Goal: Task Accomplishment & Management: Complete application form

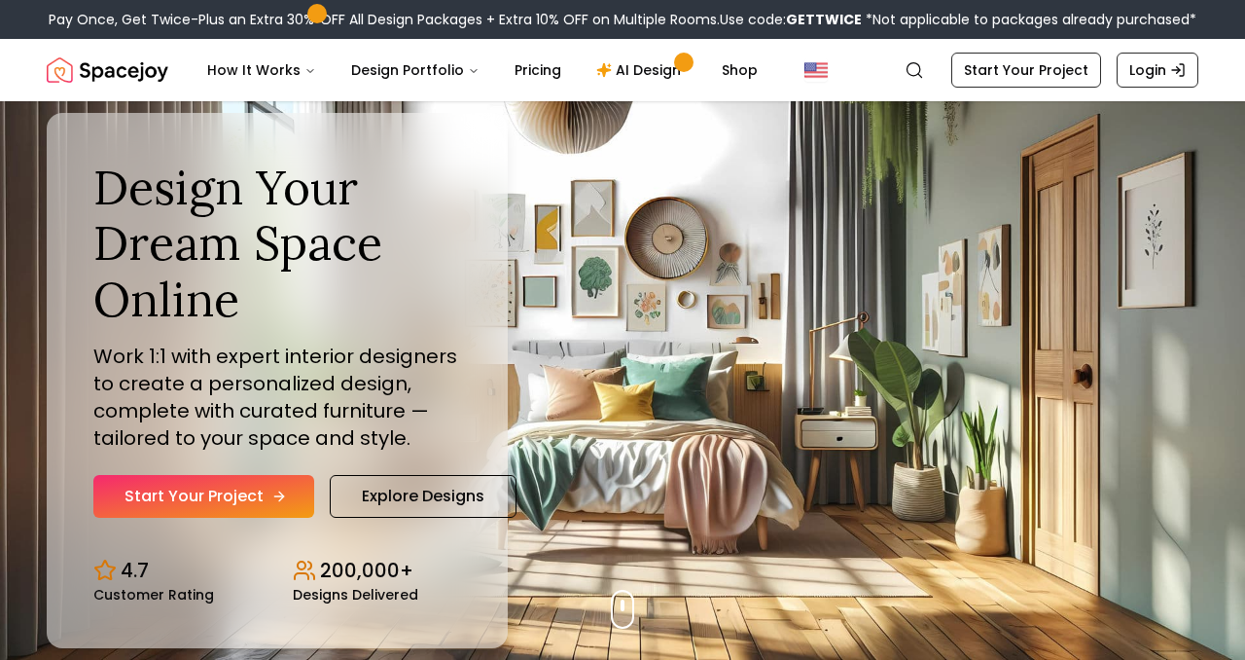
click at [175, 478] on link "Start Your Project" at bounding box center [203, 496] width 221 height 43
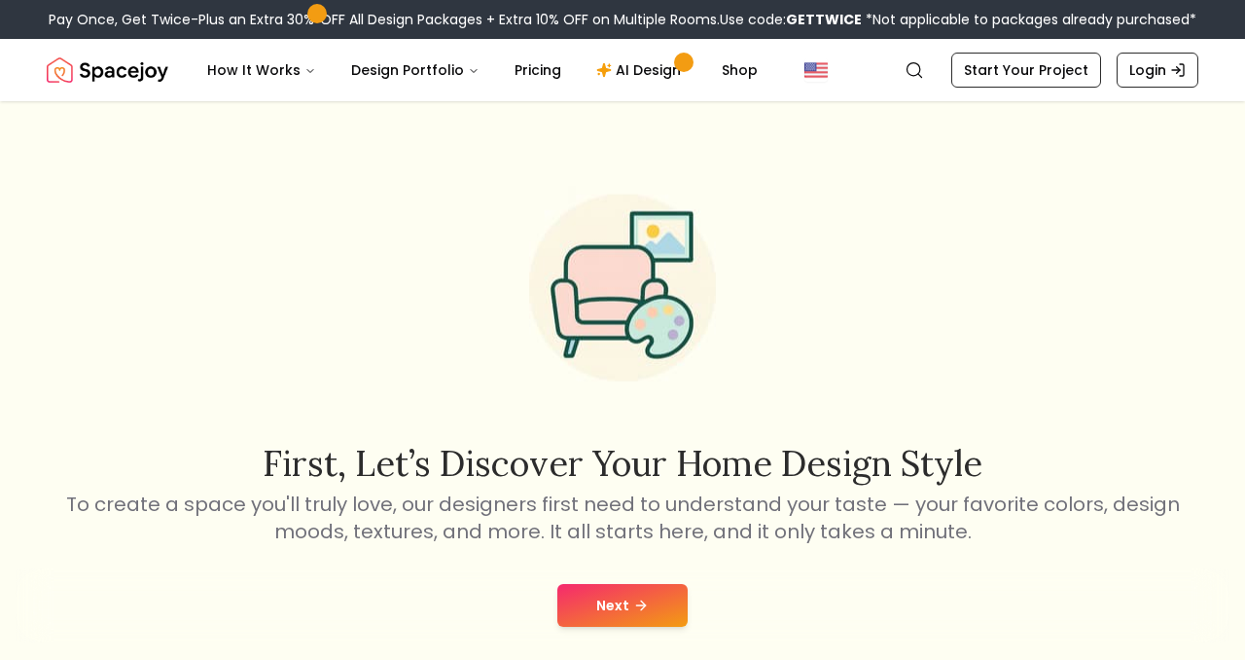
click at [613, 603] on button "Next" at bounding box center [622, 605] width 130 height 43
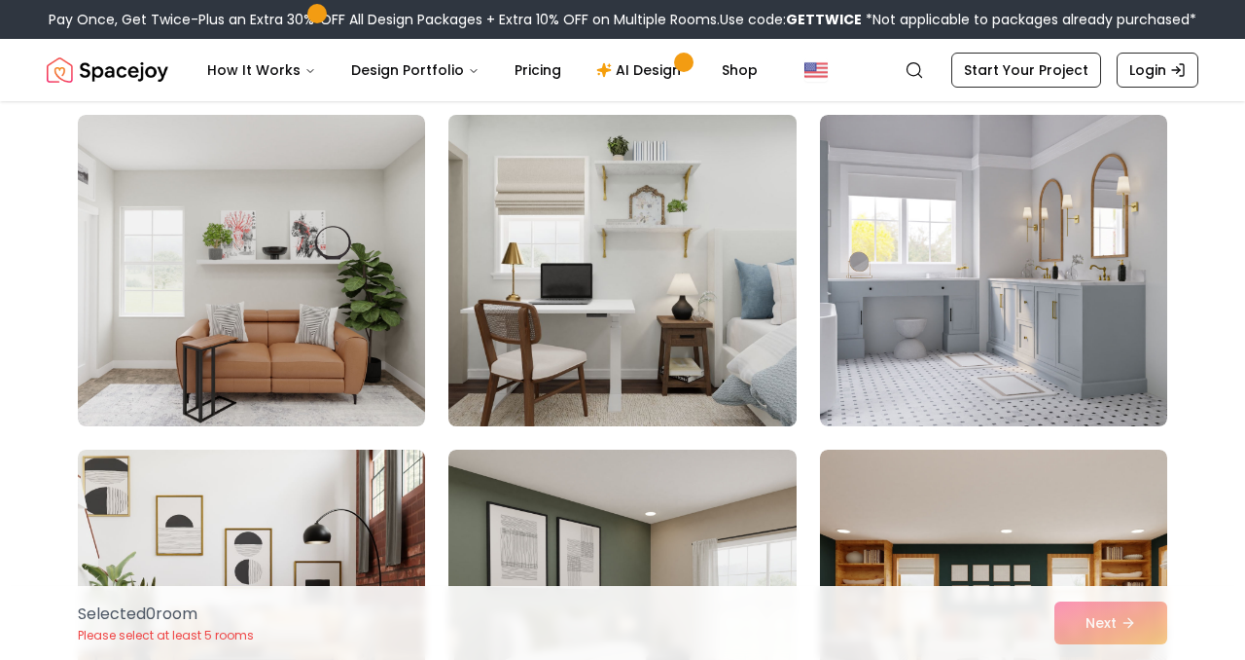
scroll to position [3498, 0]
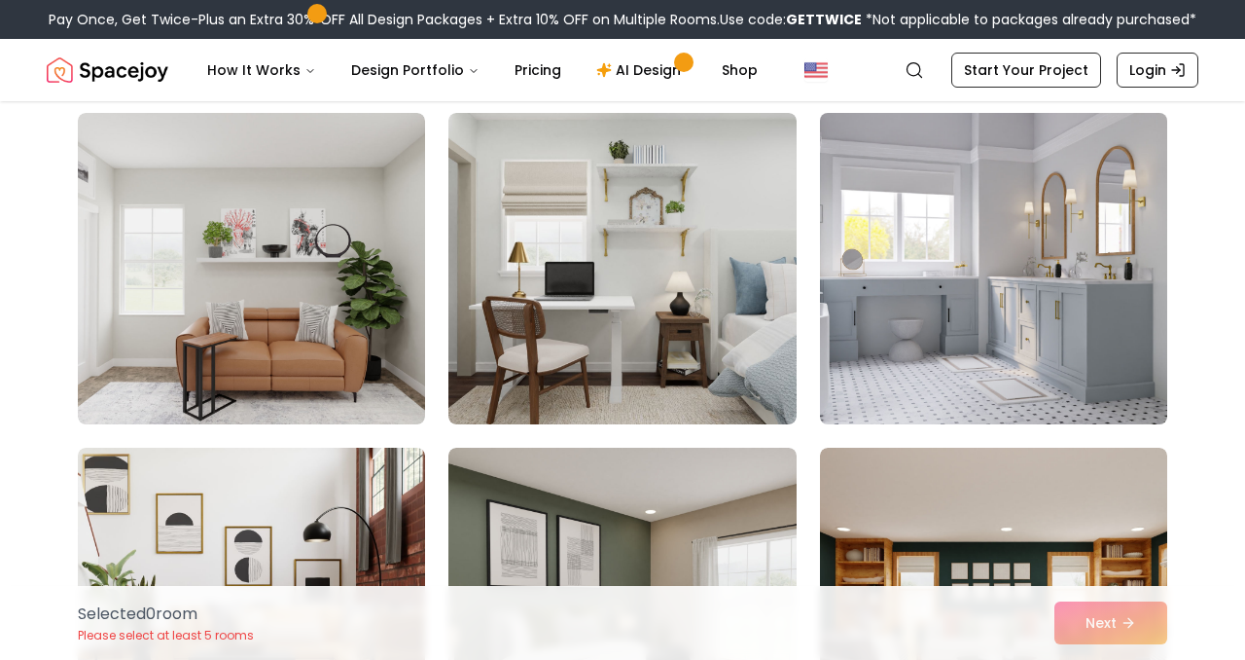
click at [970, 266] on img at bounding box center [993, 268] width 365 height 327
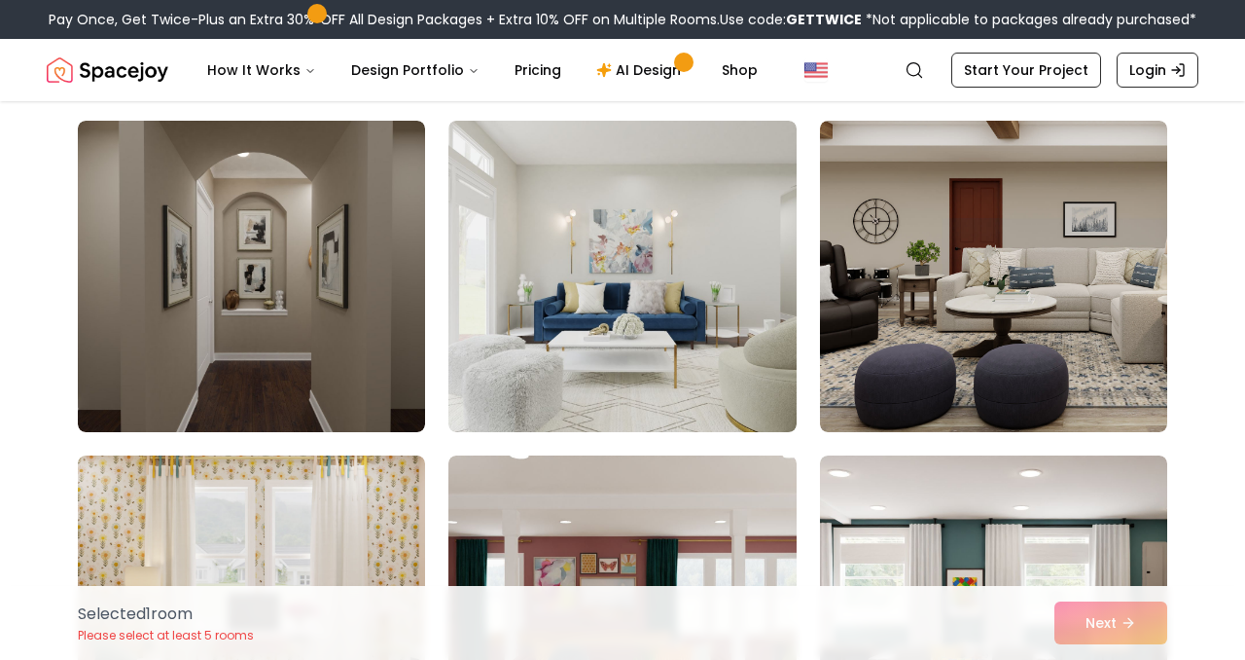
scroll to position [7508, 0]
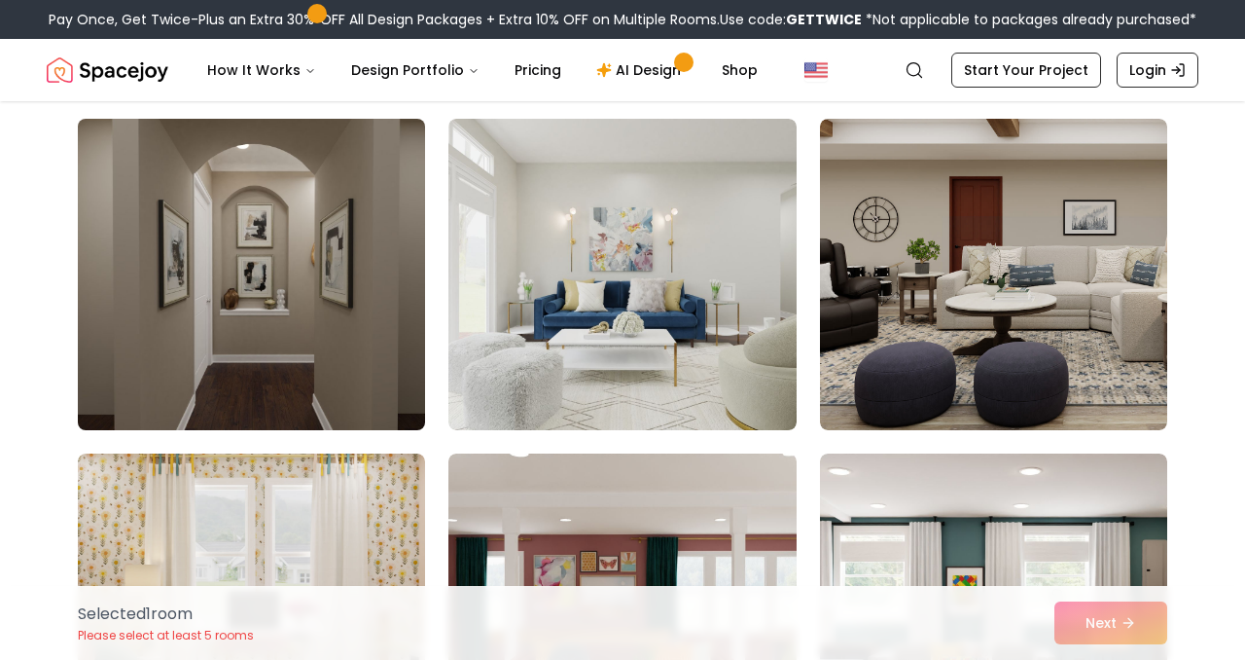
click at [251, 256] on img at bounding box center [251, 274] width 365 height 327
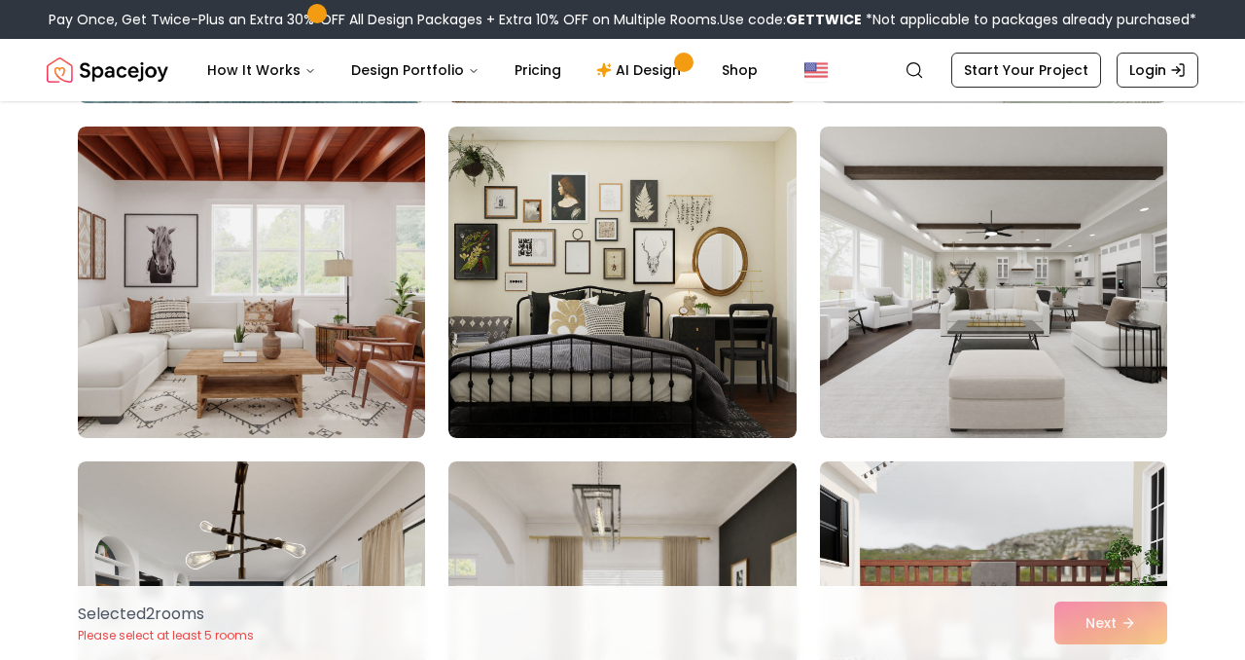
scroll to position [8833, 0]
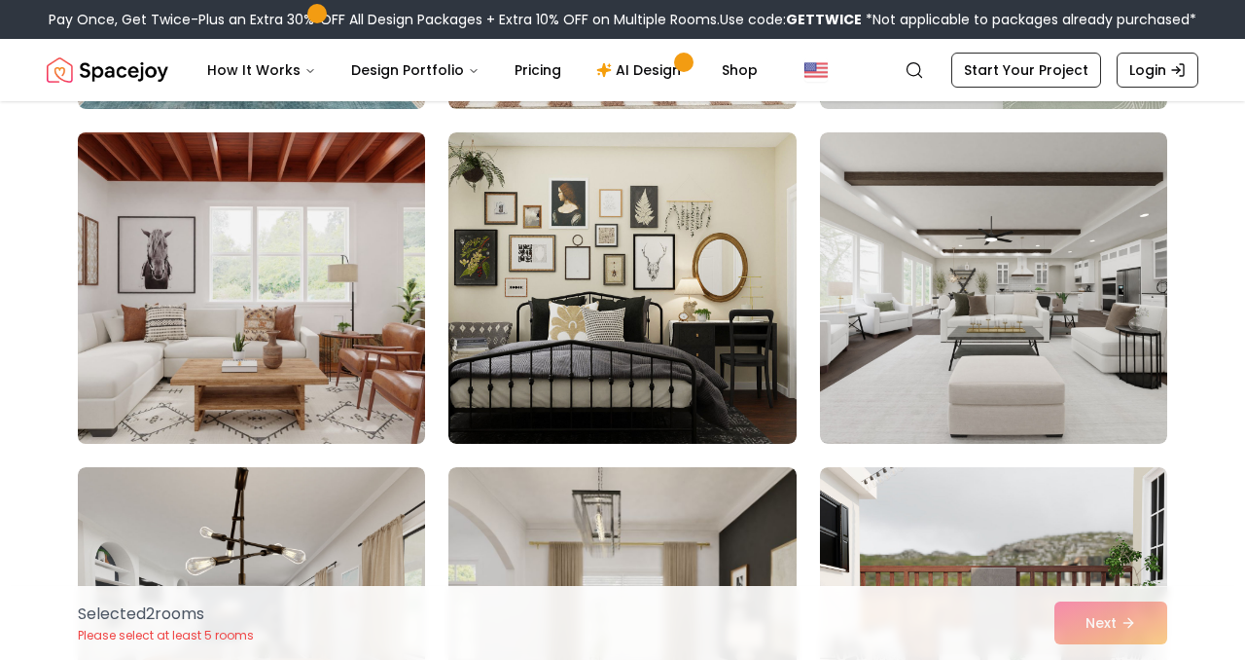
click at [274, 308] on img at bounding box center [251, 288] width 365 height 327
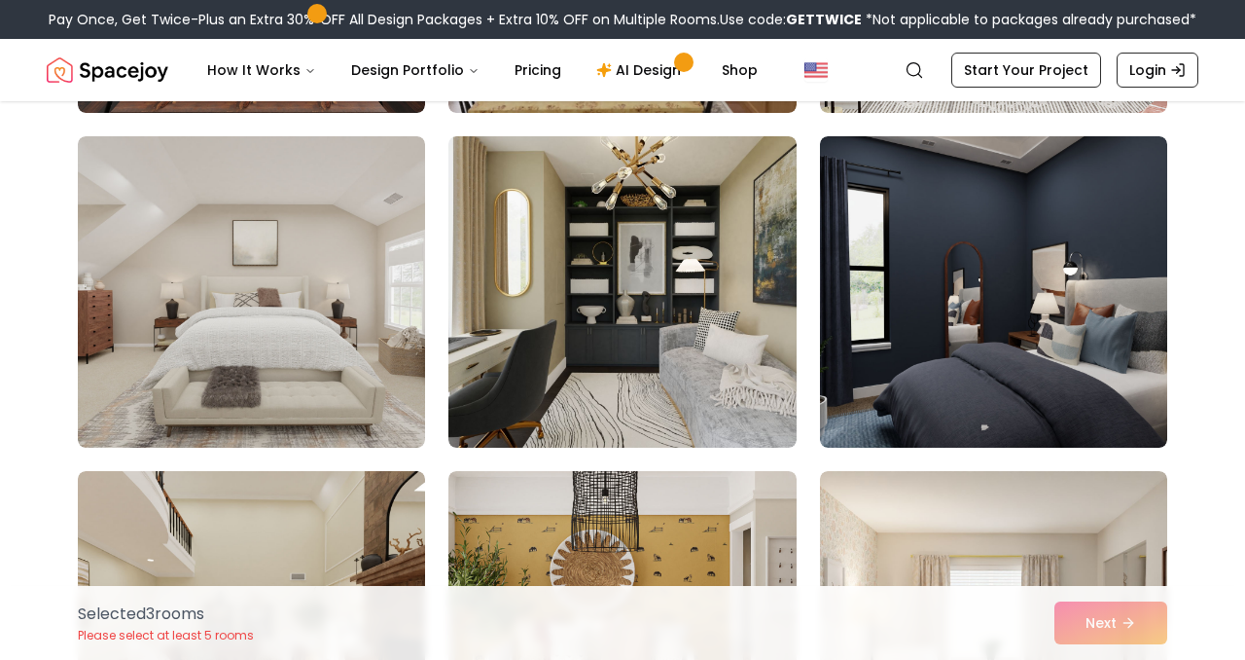
scroll to position [9516, 0]
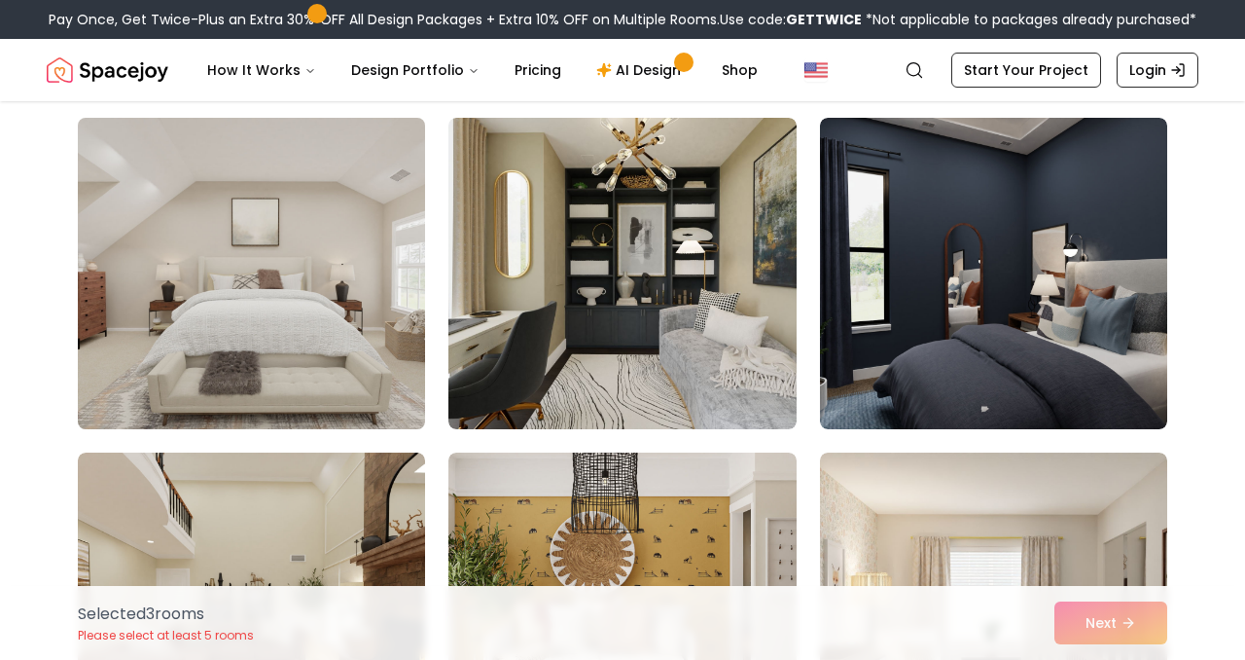
click at [270, 339] on img at bounding box center [251, 273] width 365 height 327
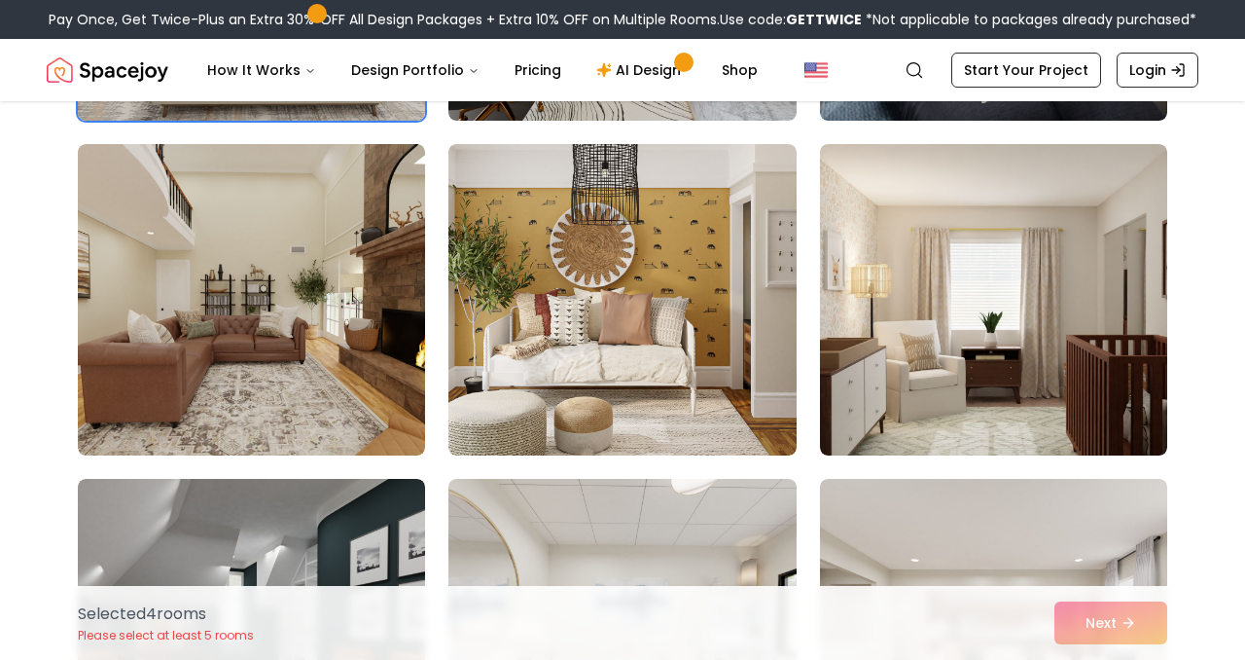
scroll to position [9801, 0]
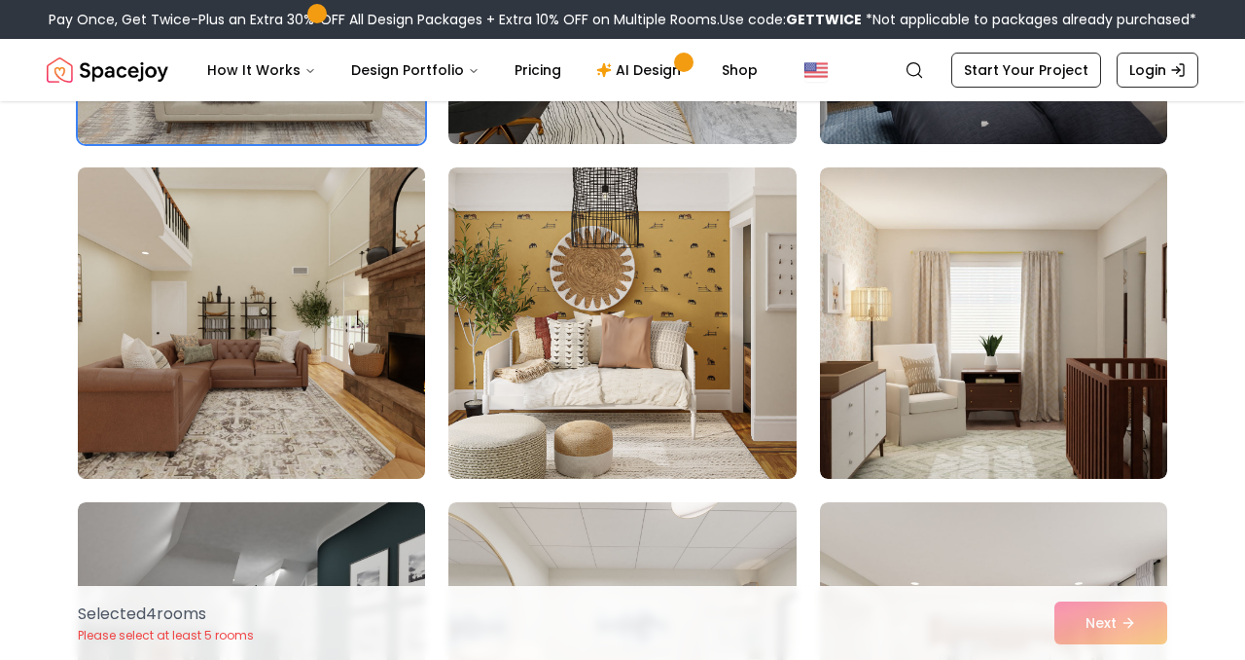
click at [366, 298] on img at bounding box center [251, 323] width 365 height 327
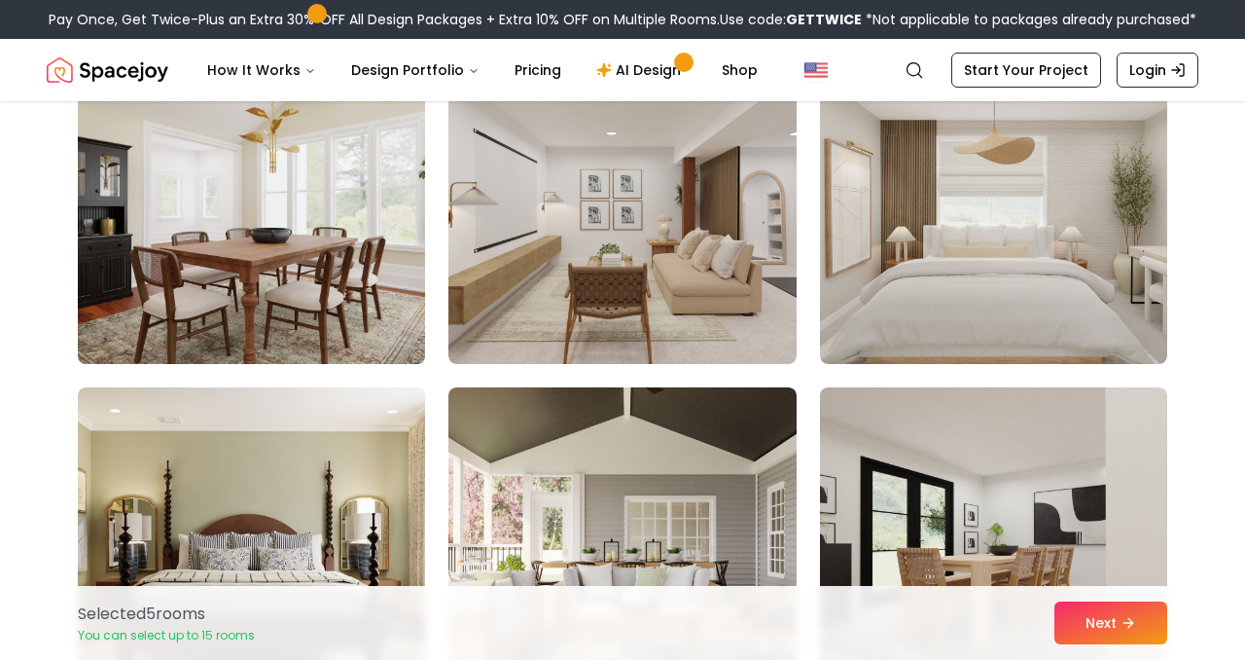
scroll to position [10595, 0]
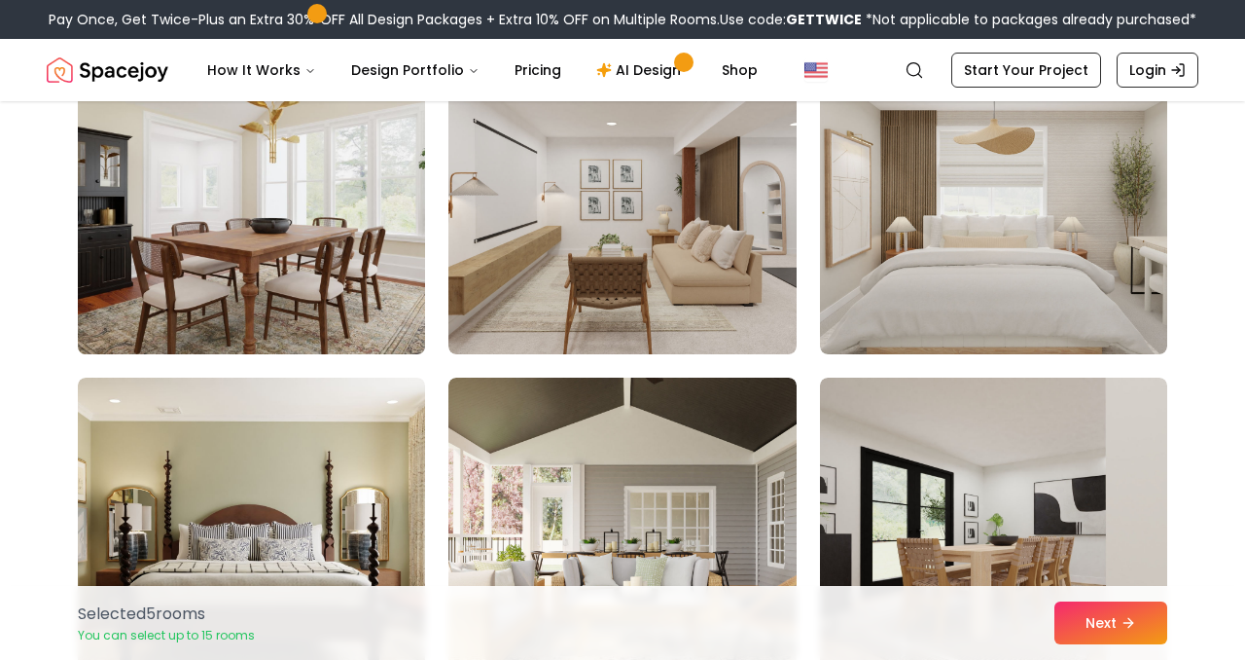
click at [342, 244] on img at bounding box center [251, 198] width 365 height 327
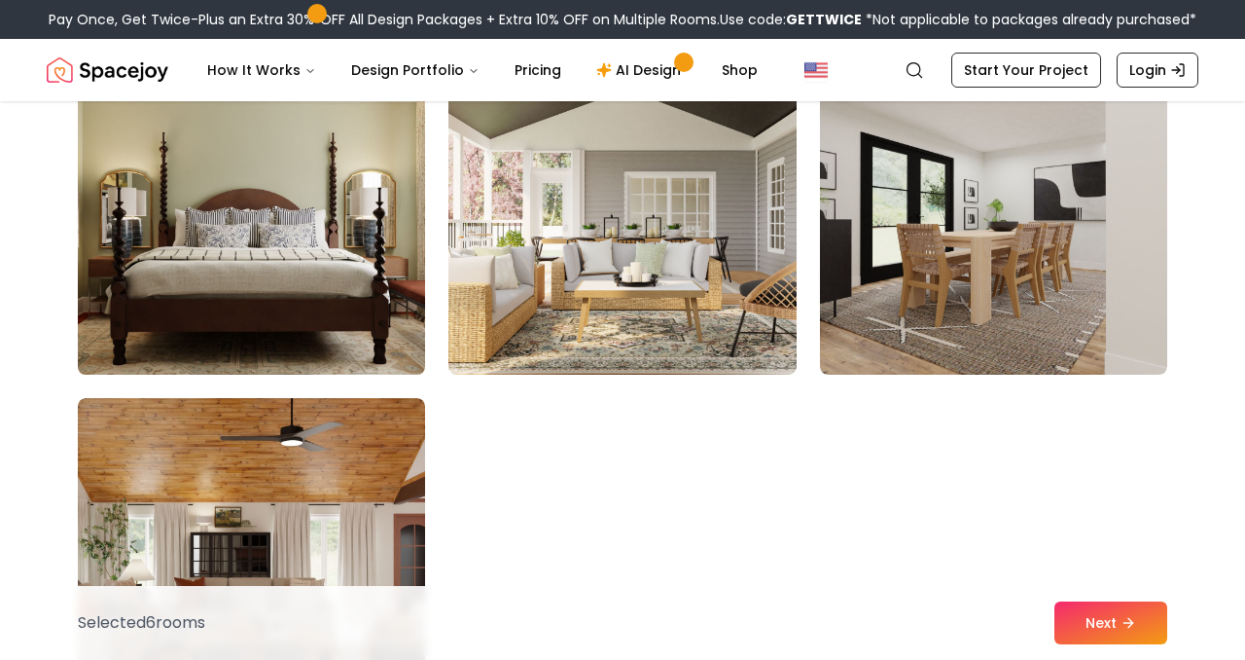
scroll to position [10907, 0]
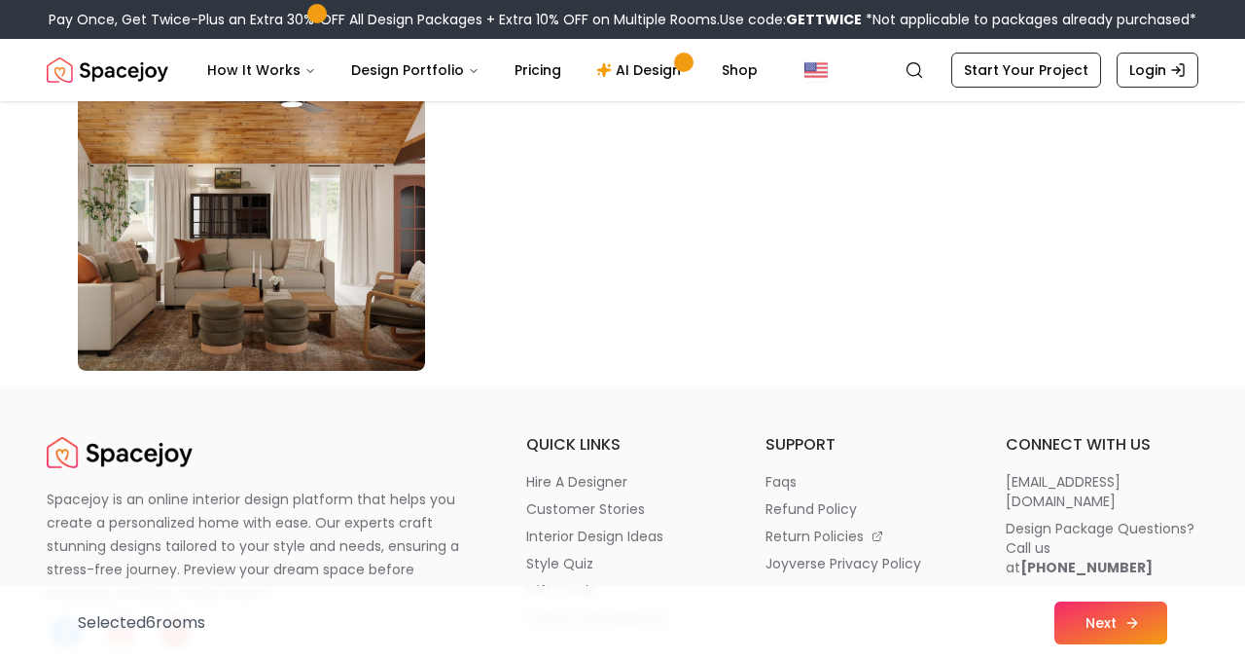
click at [1103, 615] on button "Next" at bounding box center [1110, 622] width 113 height 43
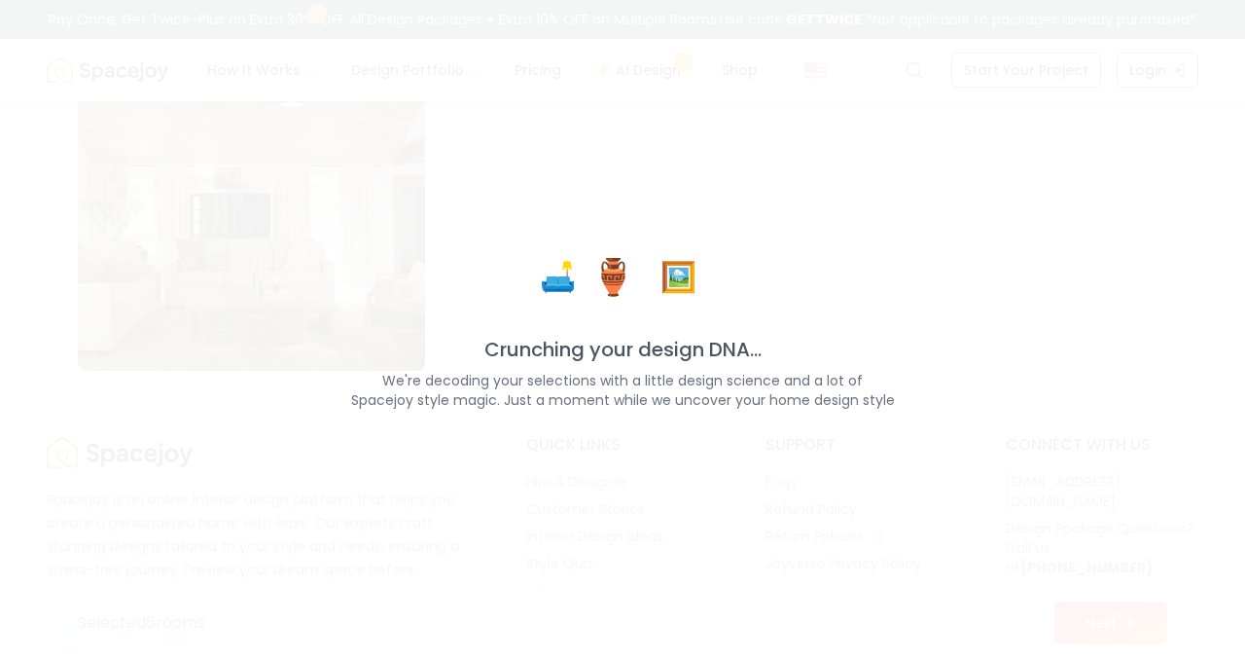
scroll to position [11248, 0]
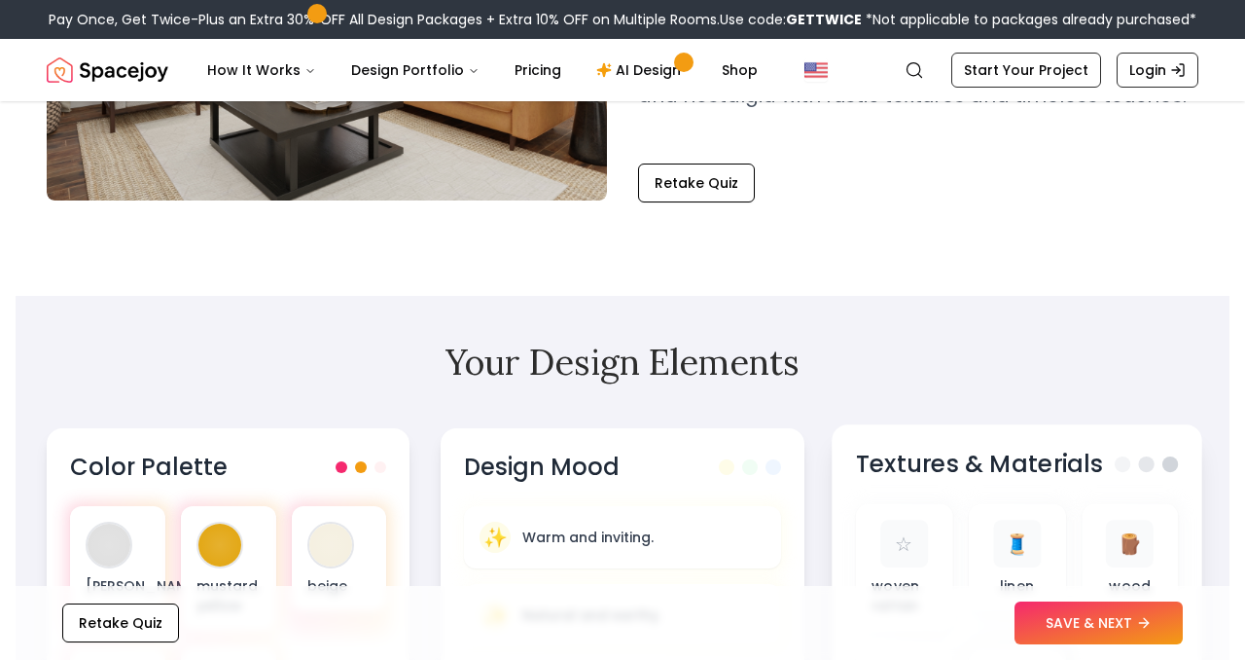
scroll to position [27, 0]
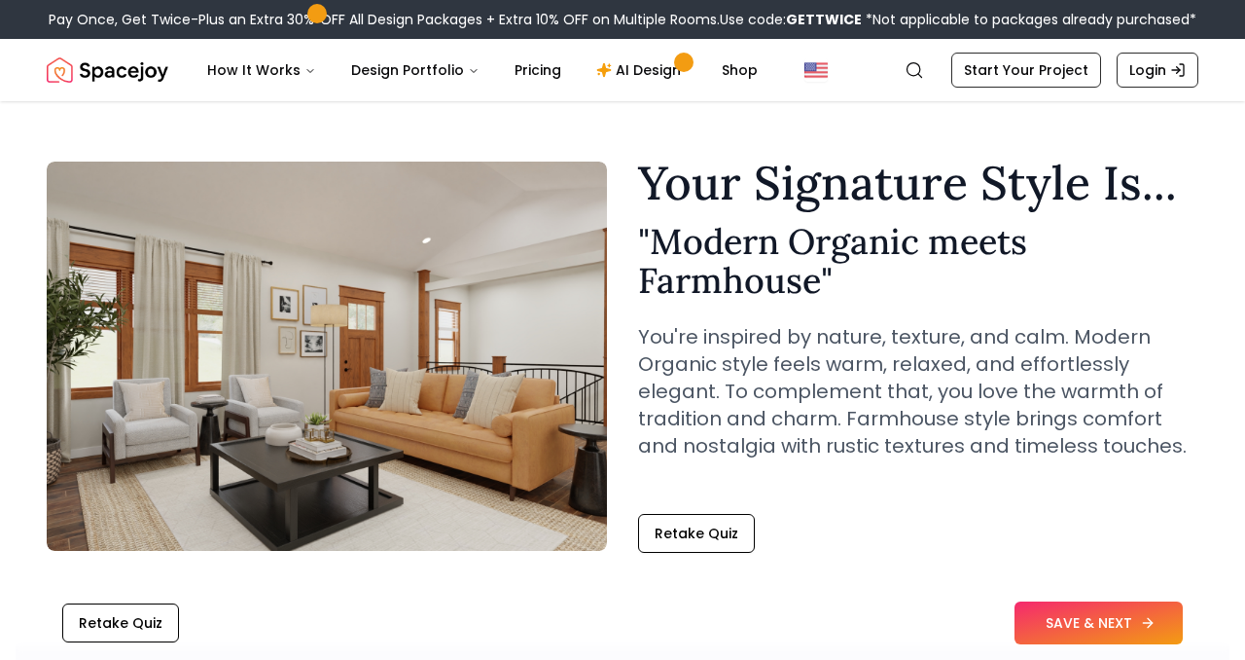
click at [1049, 636] on button "SAVE & NEXT" at bounding box center [1099, 622] width 168 height 43
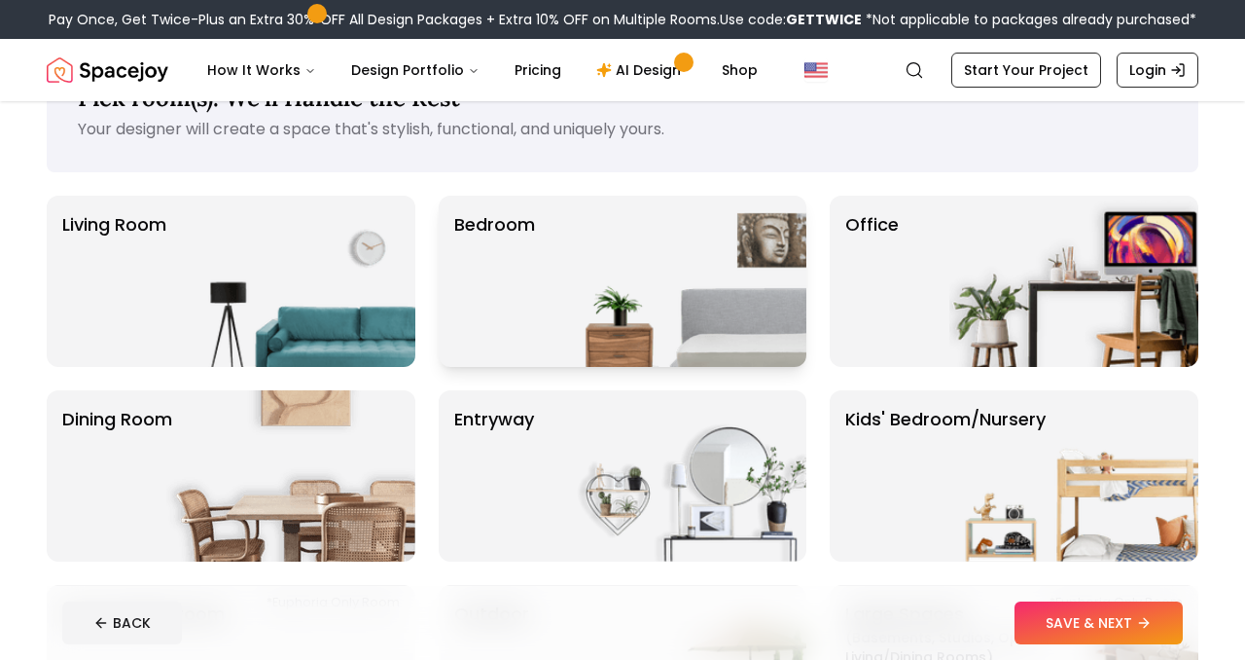
scroll to position [78, 0]
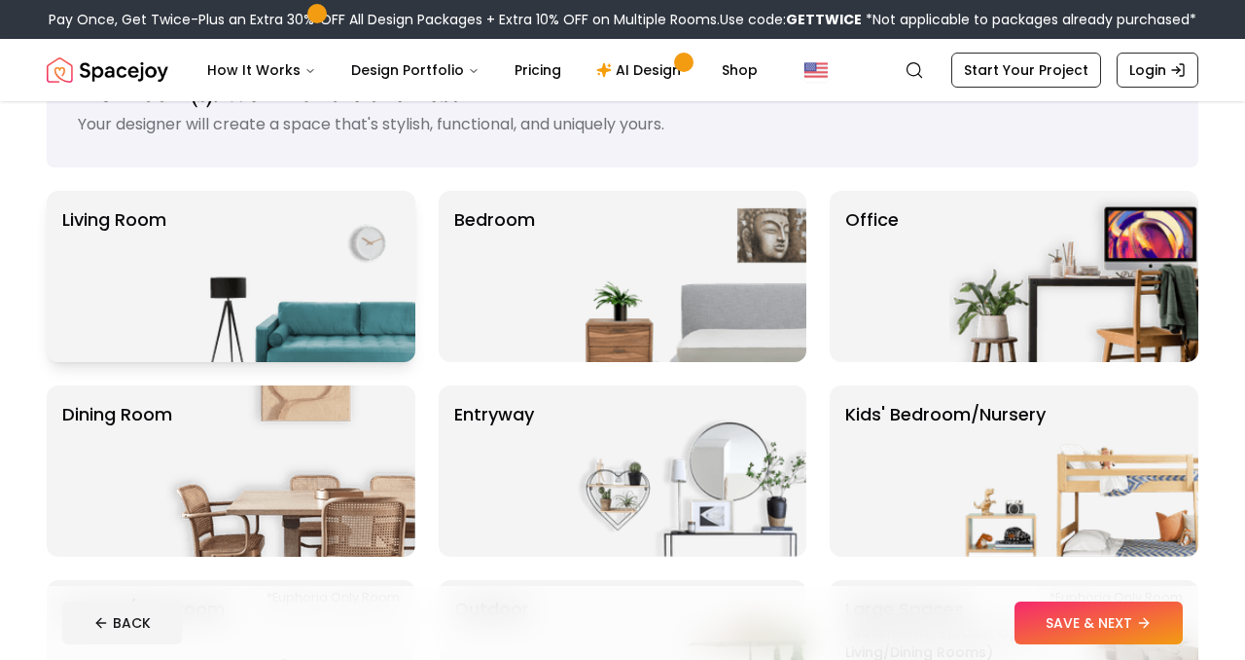
click at [396, 266] on img at bounding box center [290, 276] width 249 height 171
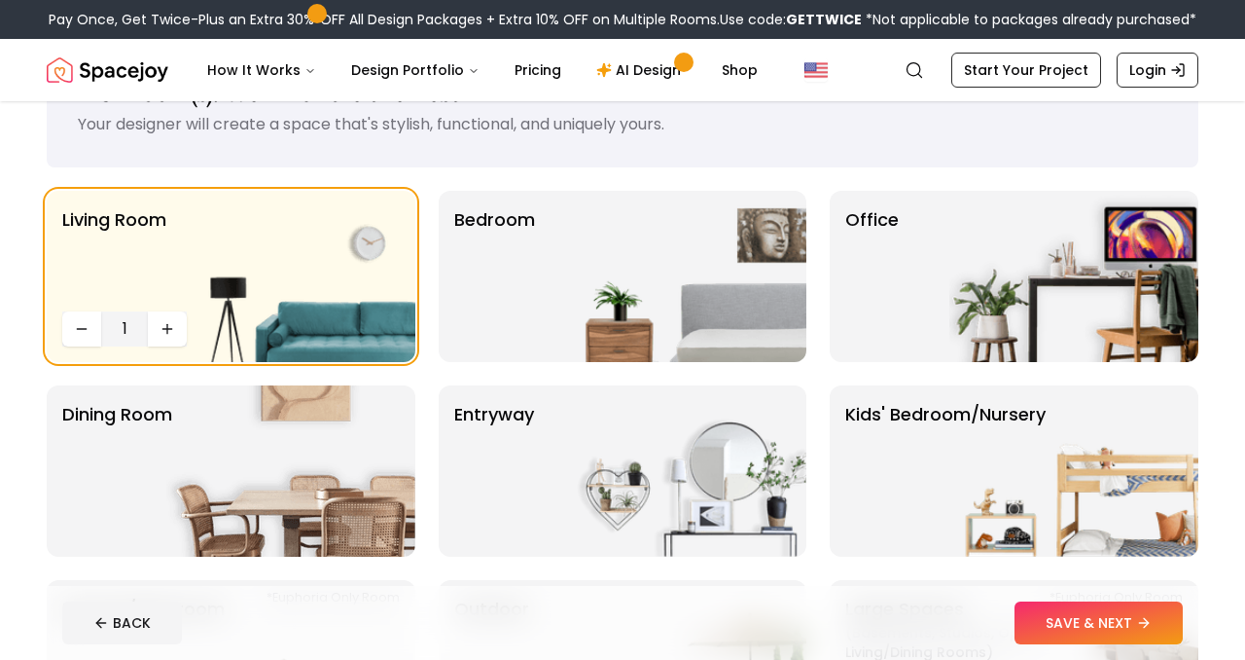
click at [812, 332] on div "Living Room 1 Bedroom Office Dining Room entryway Kids' Bedroom/Nursery *Euphor…" at bounding box center [623, 471] width 1152 height 560
click at [749, 303] on img at bounding box center [681, 276] width 249 height 171
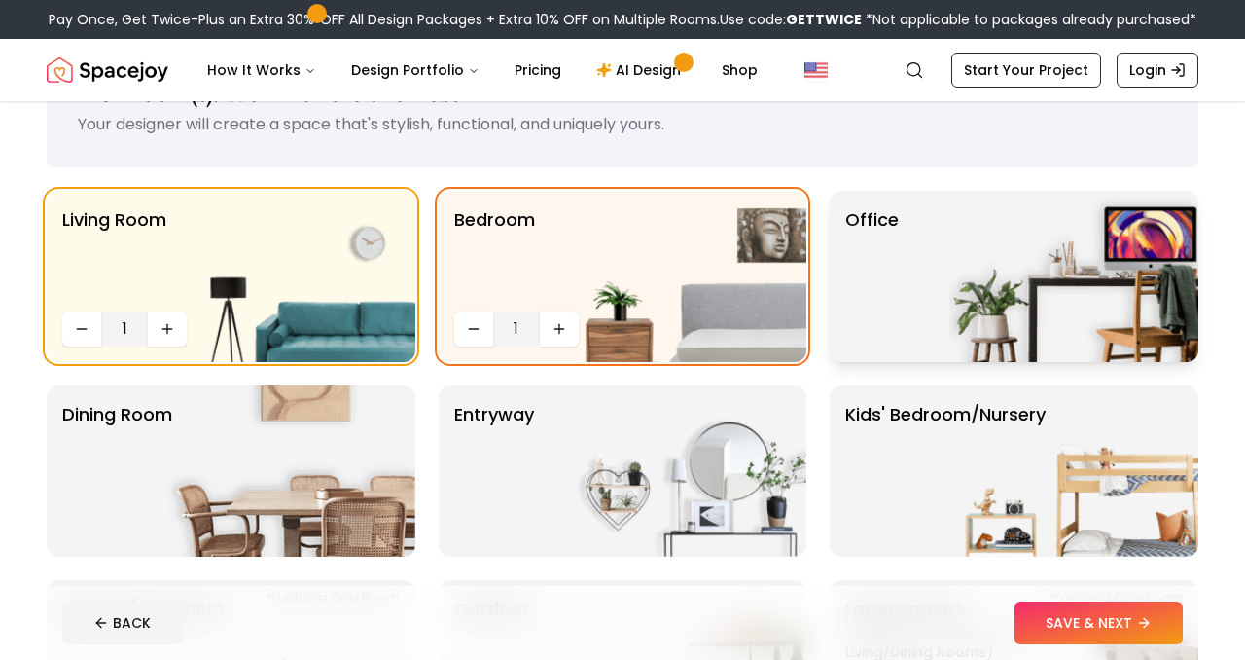
click at [953, 271] on img at bounding box center [1073, 276] width 249 height 171
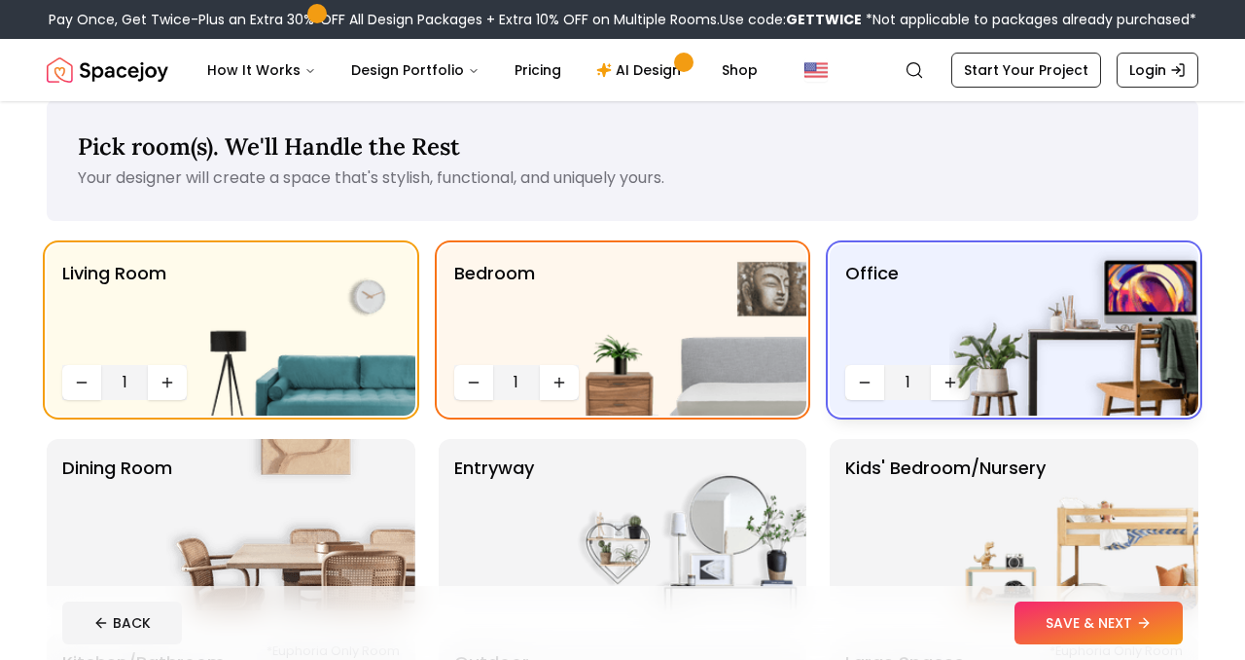
scroll to position [0, 0]
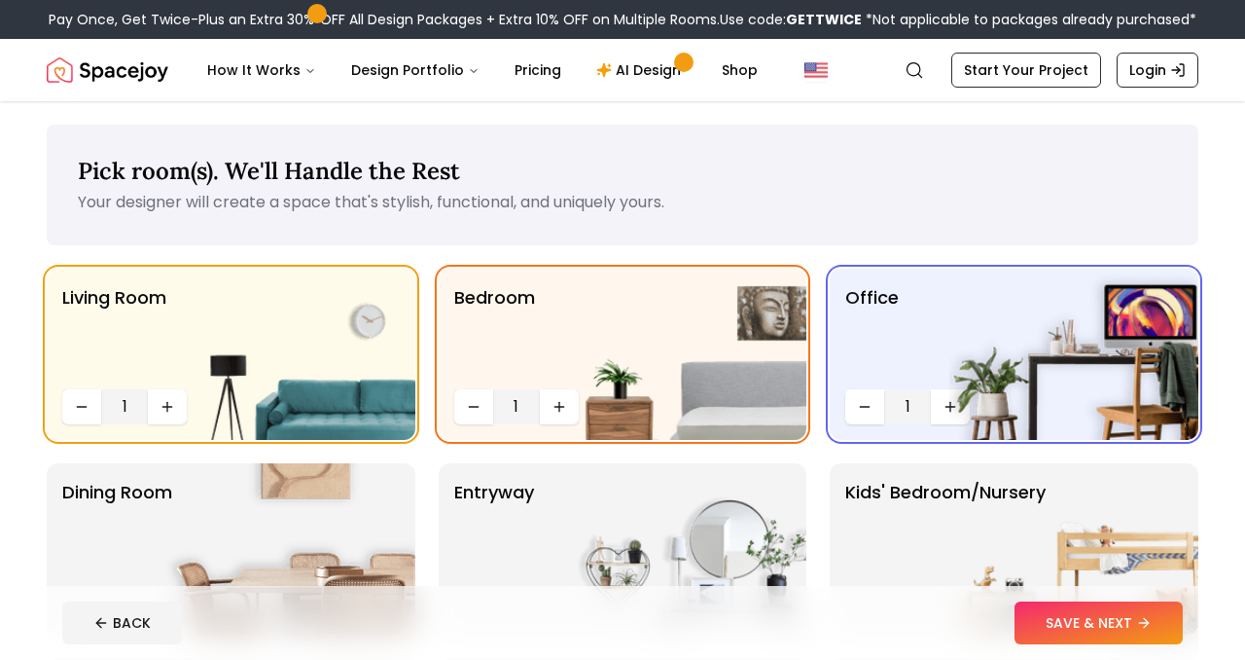
click at [361, 450] on div "Living Room 1 Bedroom 1 Office 1 Dining Room entryway Kids' Bedroom/Nursery *Eu…" at bounding box center [623, 548] width 1152 height 560
click at [1064, 612] on button "SAVE & NEXT" at bounding box center [1099, 622] width 168 height 43
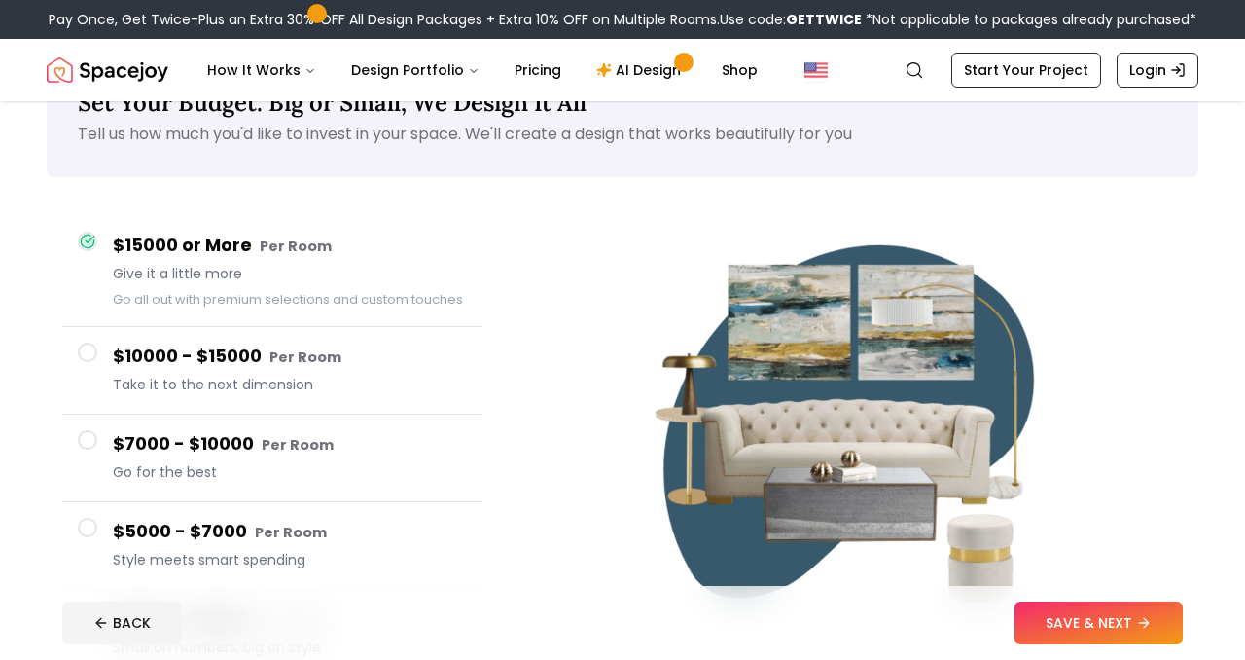
scroll to position [61, 0]
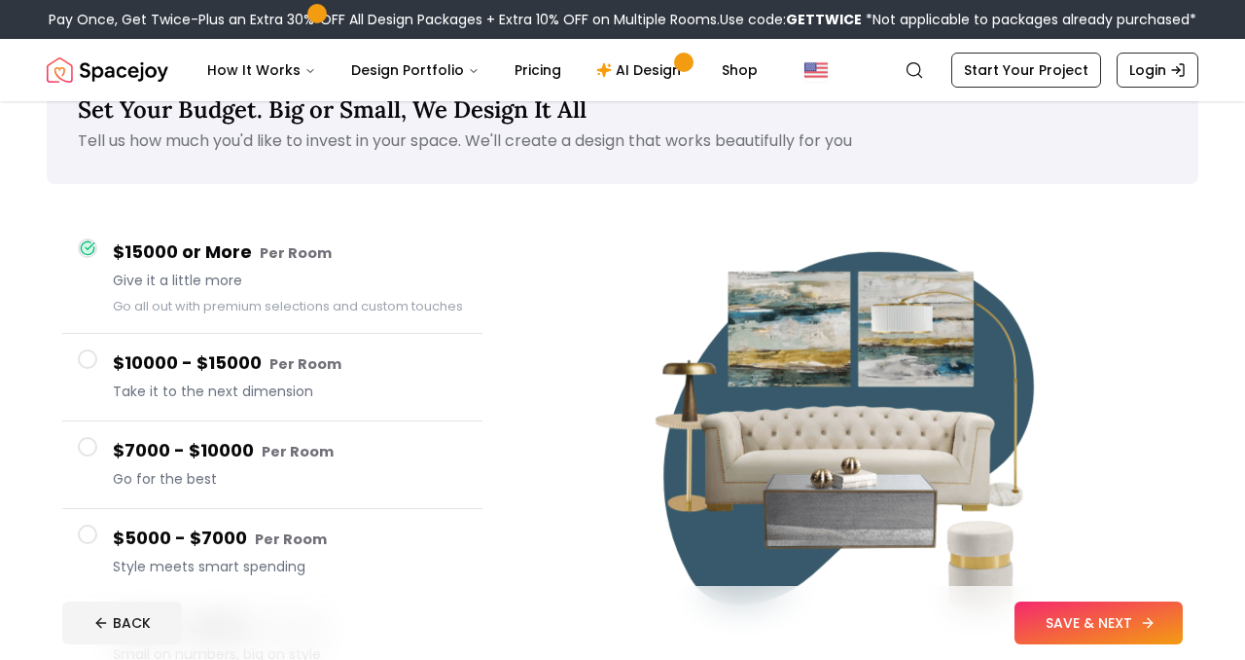
click at [1124, 625] on button "SAVE & NEXT" at bounding box center [1099, 622] width 168 height 43
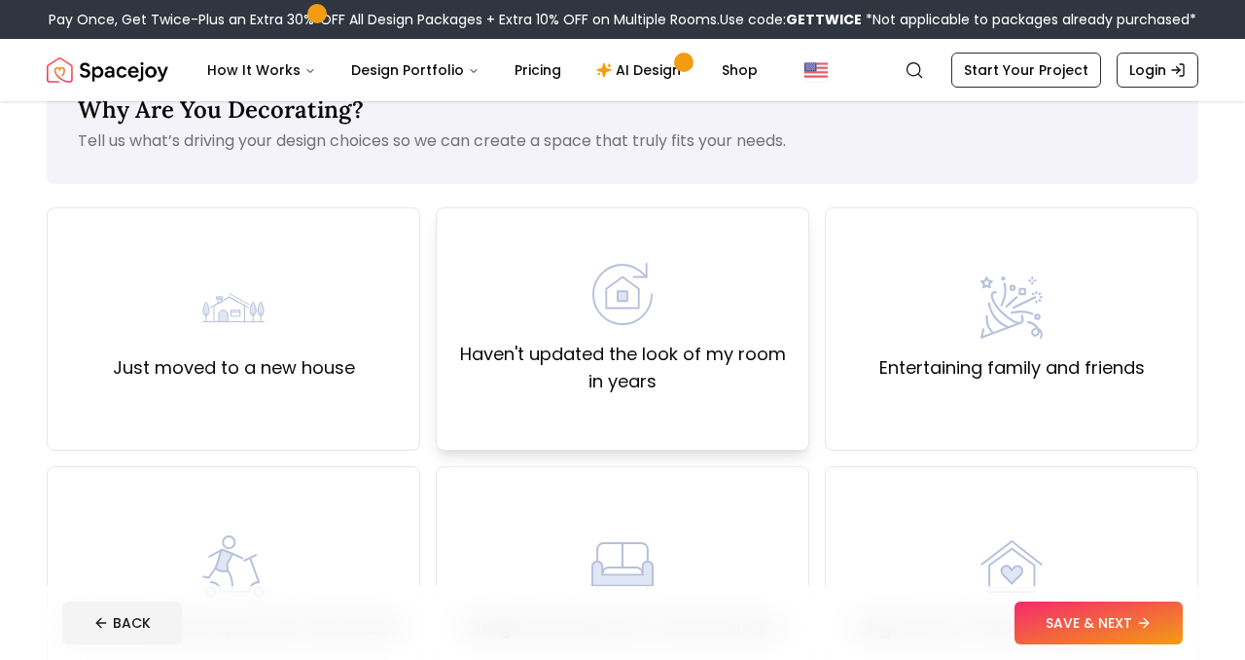
click at [617, 405] on div "Haven't updated the look of my room in years" at bounding box center [623, 328] width 374 height 243
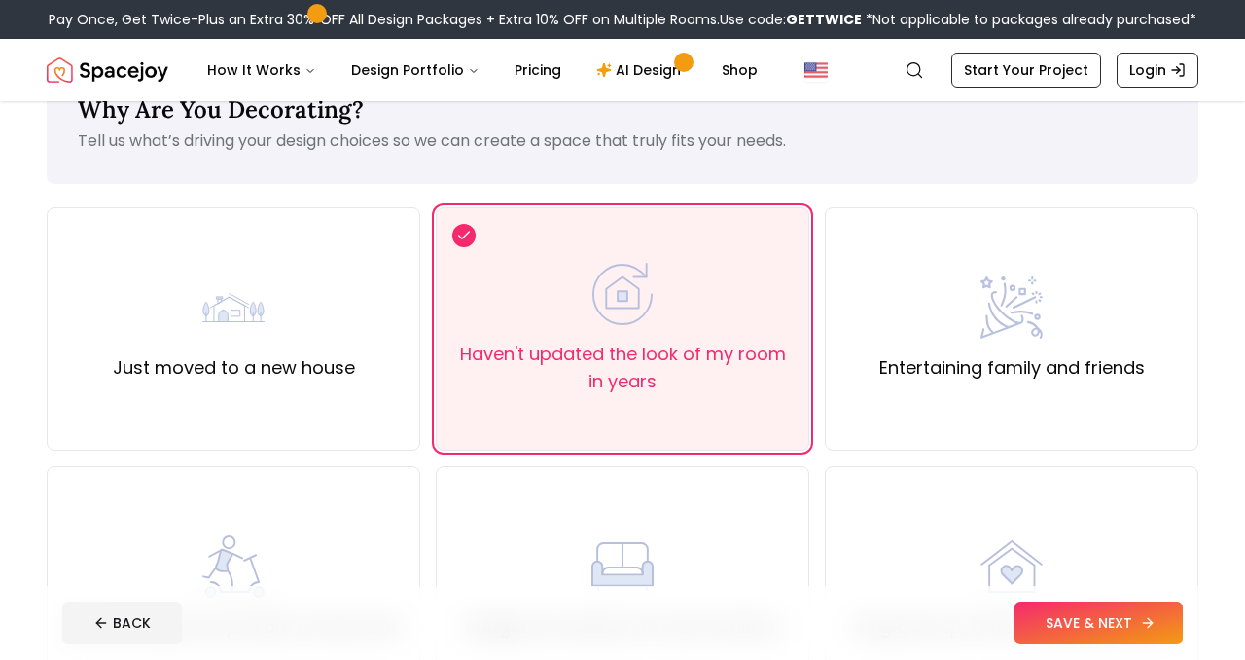
click at [1080, 613] on button "SAVE & NEXT" at bounding box center [1099, 622] width 168 height 43
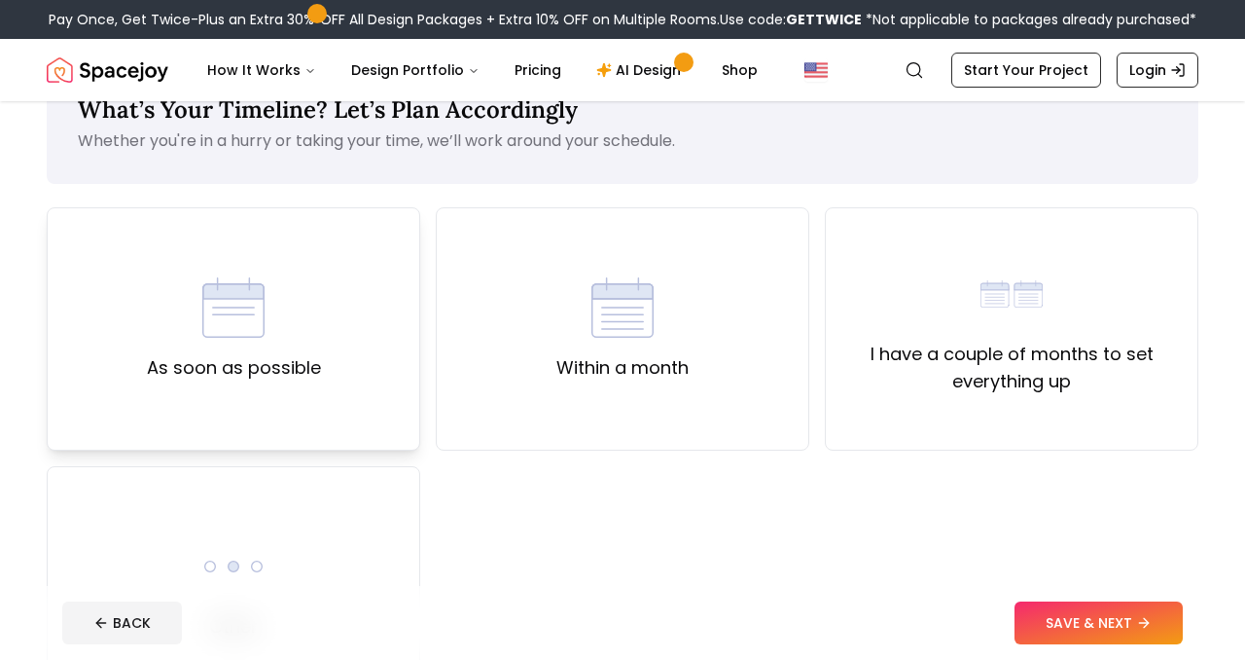
click at [402, 381] on div "As soon as possible" at bounding box center [234, 328] width 374 height 243
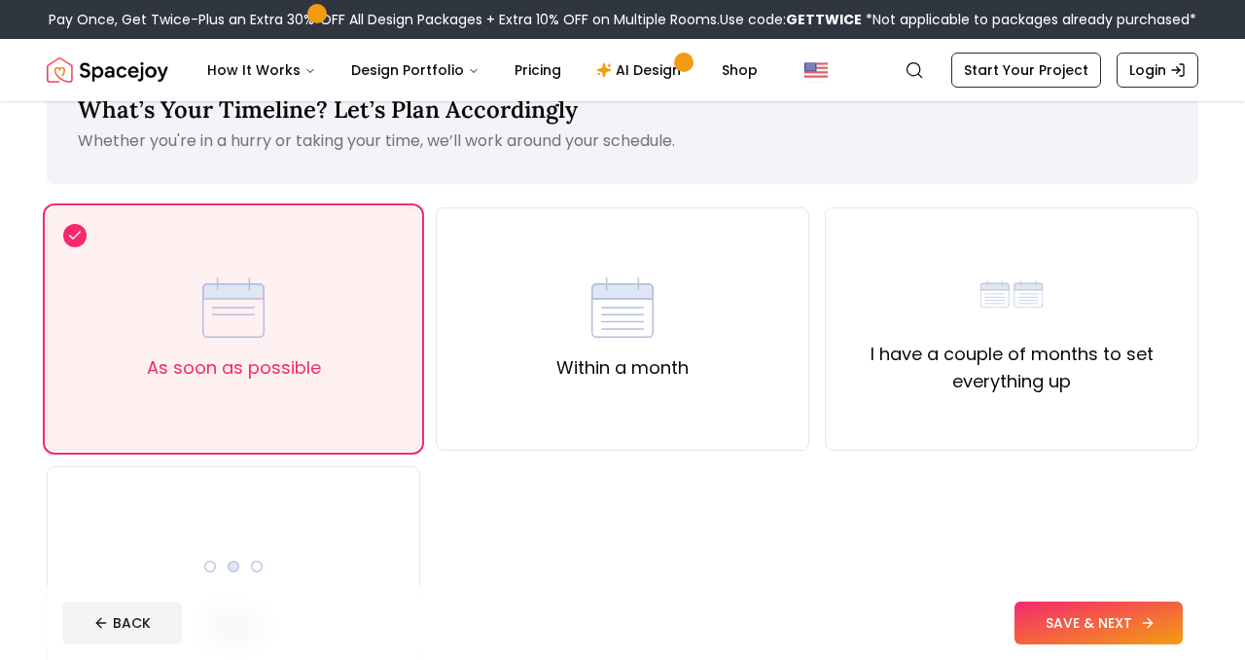
click at [1062, 613] on button "SAVE & NEXT" at bounding box center [1099, 622] width 168 height 43
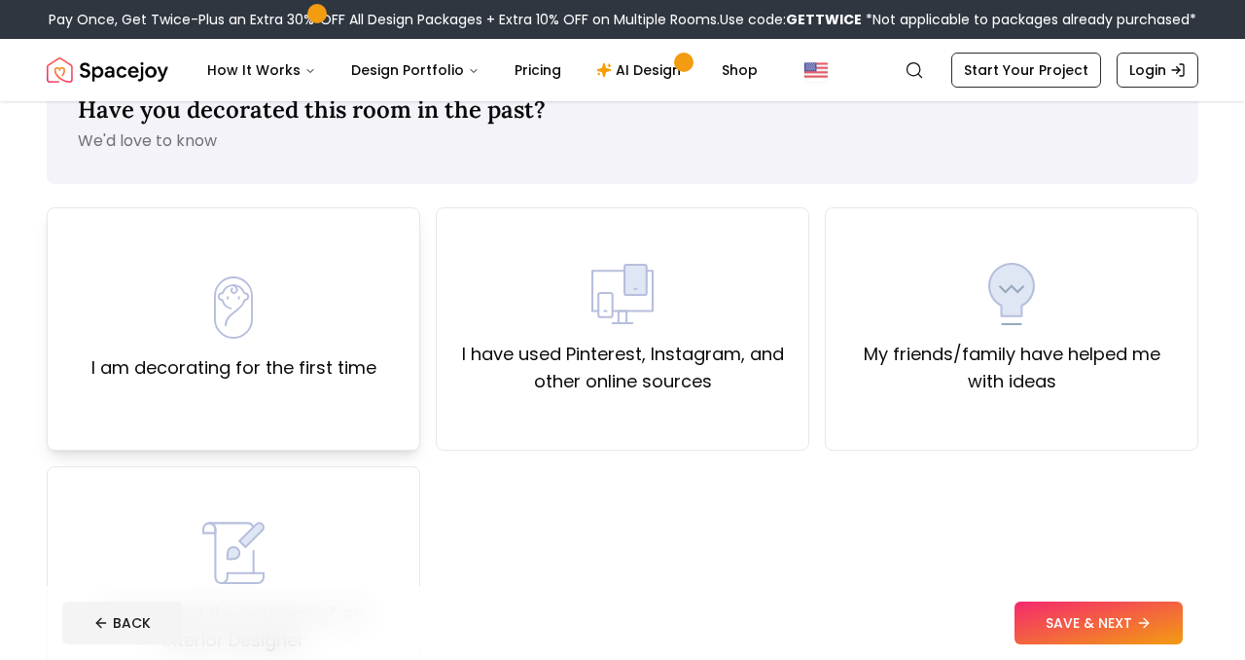
click at [367, 354] on label "I am decorating for the first time" at bounding box center [233, 367] width 285 height 27
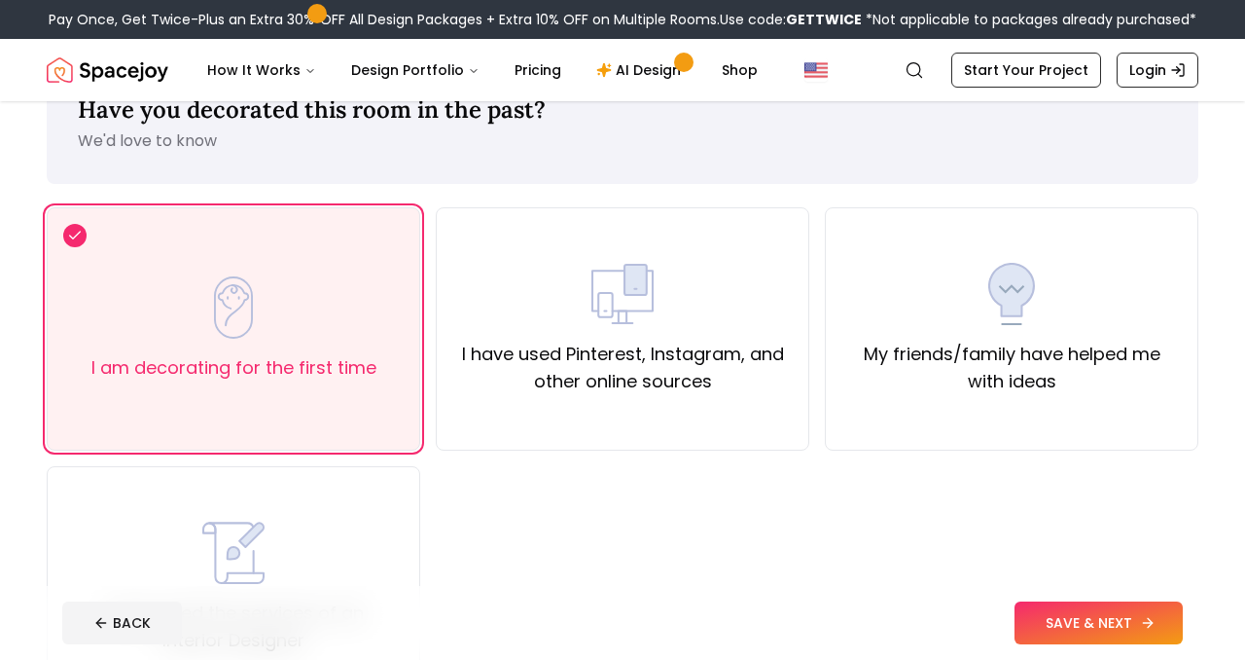
click at [1056, 615] on button "SAVE & NEXT" at bounding box center [1099, 622] width 168 height 43
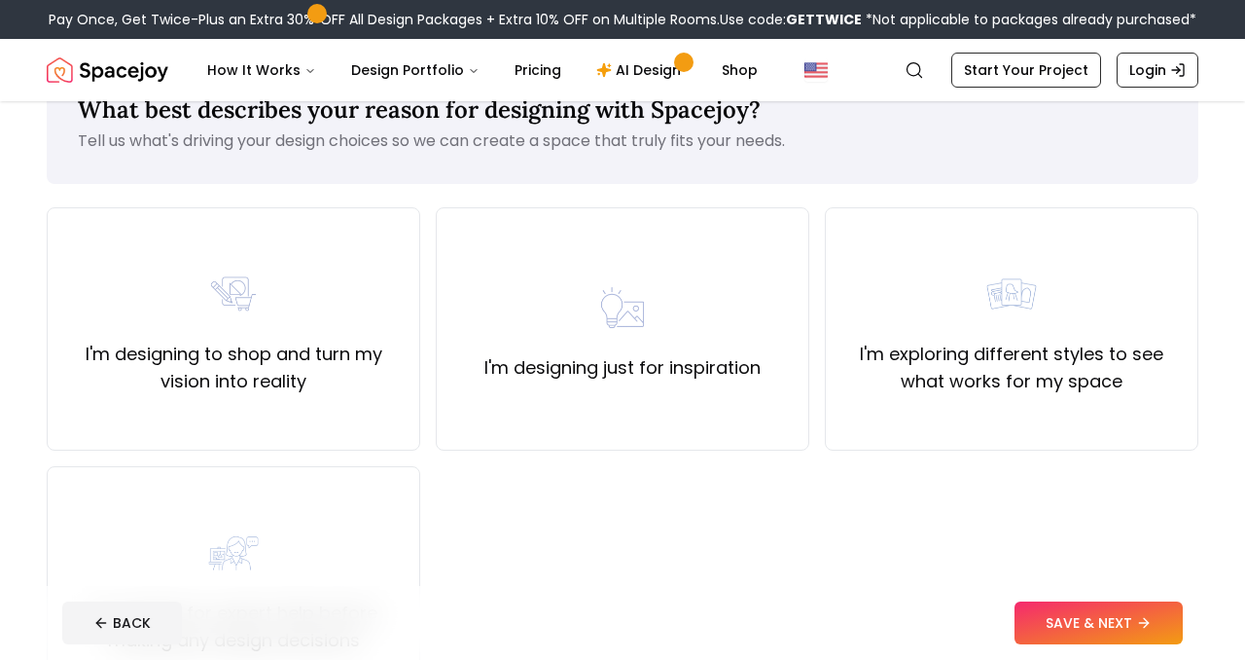
click at [1055, 613] on button "SAVE & NEXT" at bounding box center [1099, 622] width 168 height 43
